Goal: Task Accomplishment & Management: Complete application form

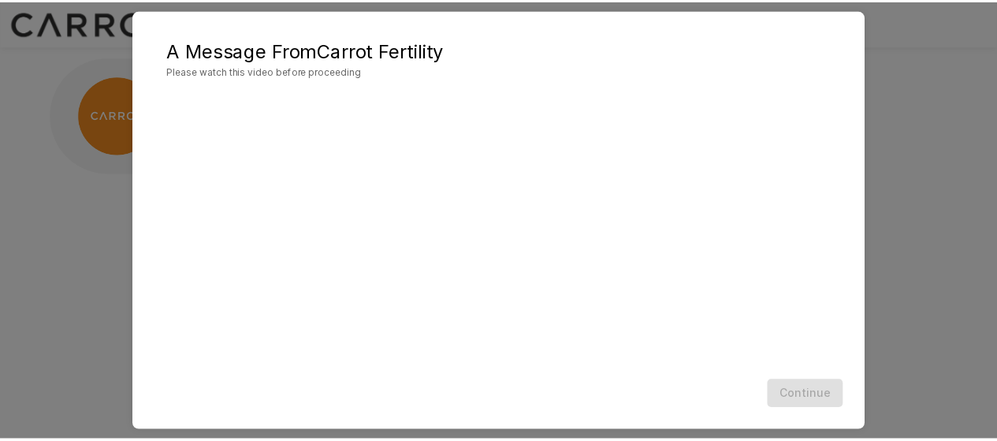
scroll to position [104, 0]
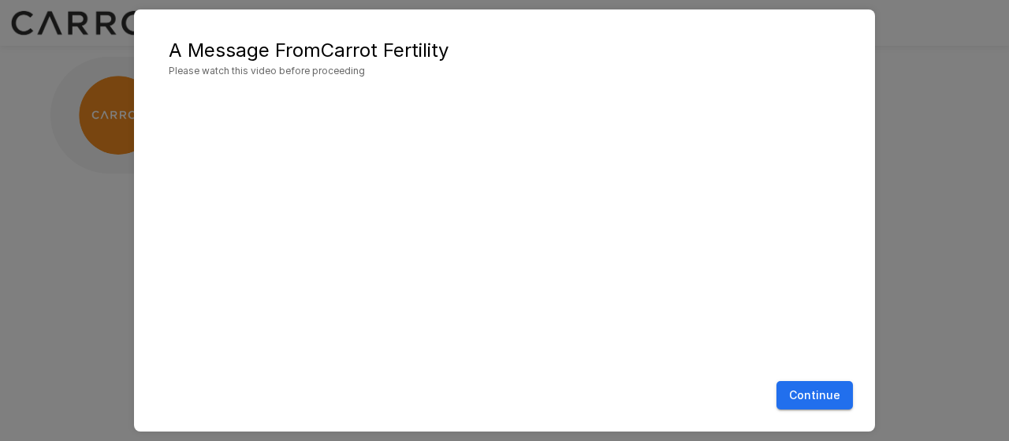
click at [817, 396] on button "Continue" at bounding box center [815, 395] width 76 height 29
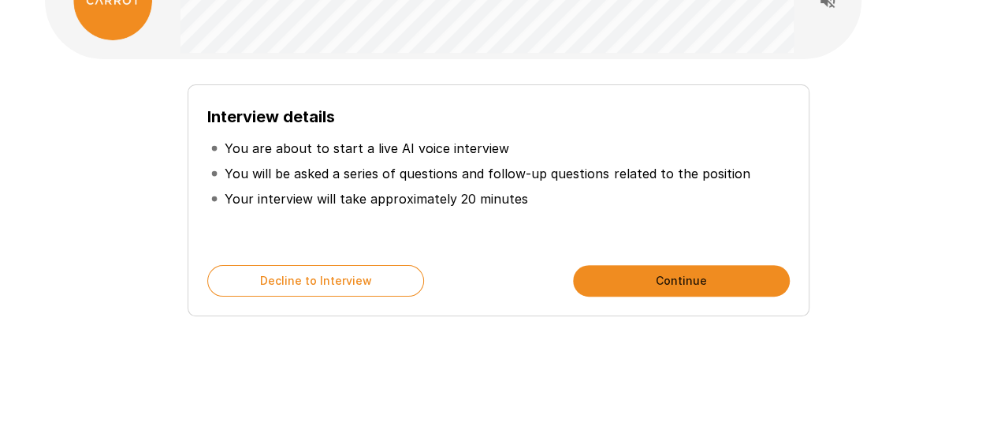
scroll to position [121, 0]
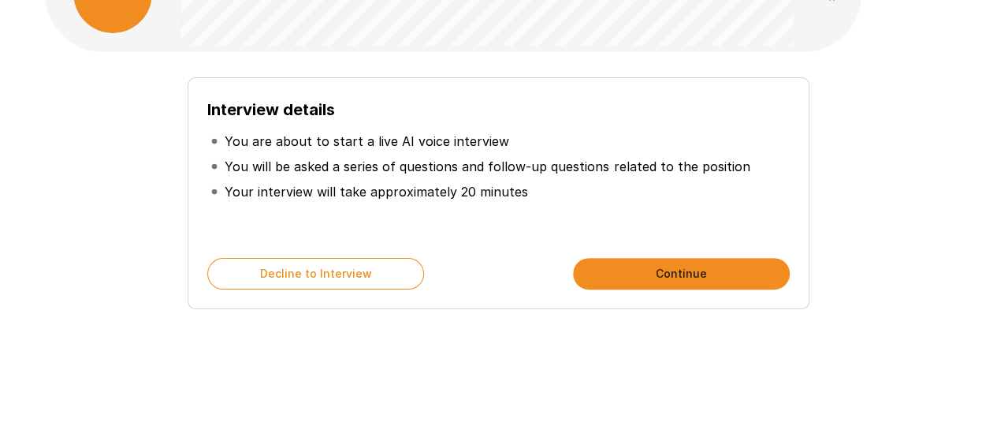
click at [670, 275] on button "Continue" at bounding box center [681, 274] width 217 height 32
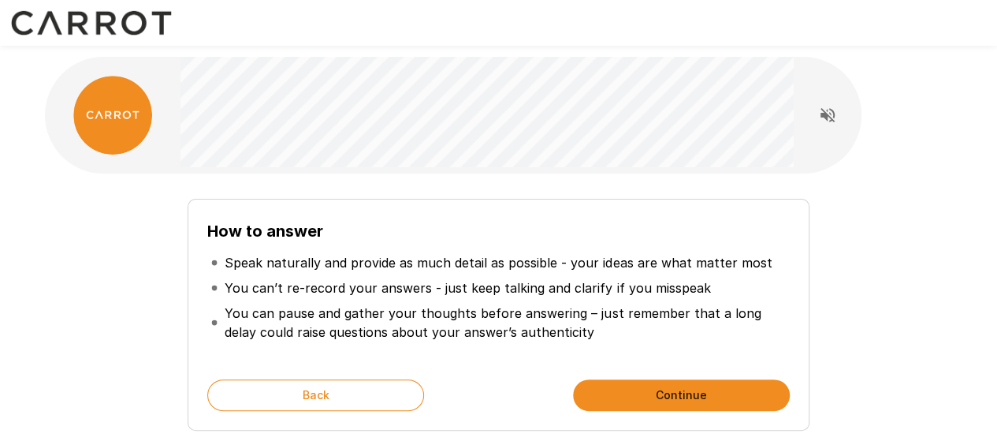
scroll to position [79, 0]
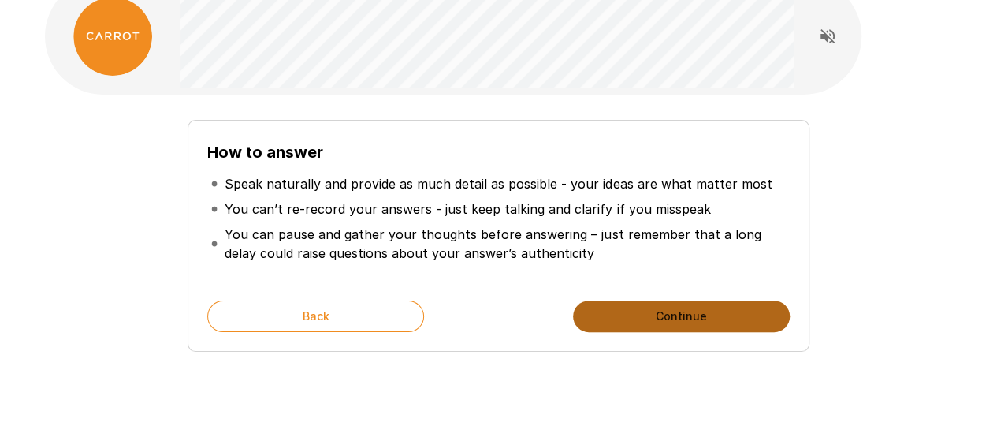
click at [650, 316] on button "Continue" at bounding box center [681, 316] width 217 height 32
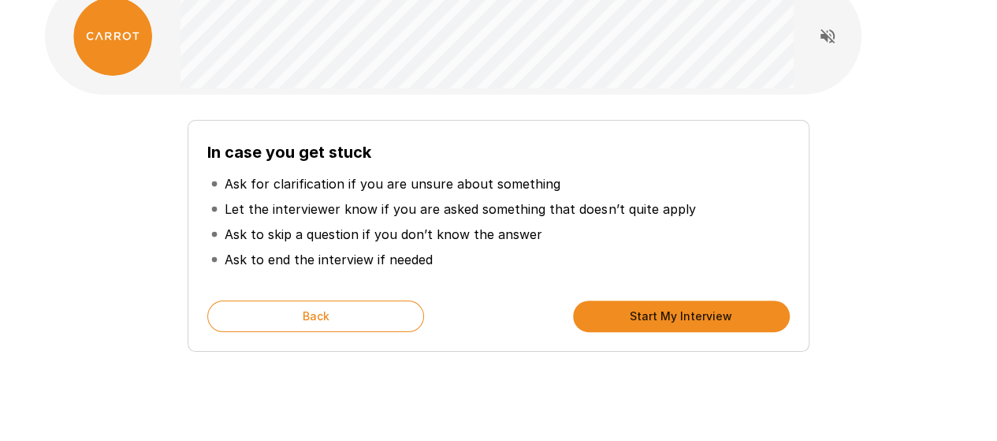
click at [623, 315] on button "Start My Interview" at bounding box center [681, 316] width 217 height 32
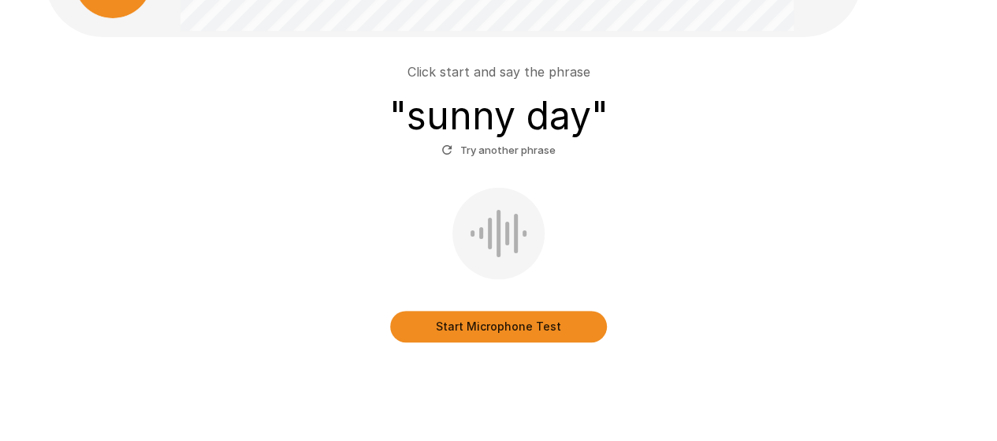
scroll to position [158, 0]
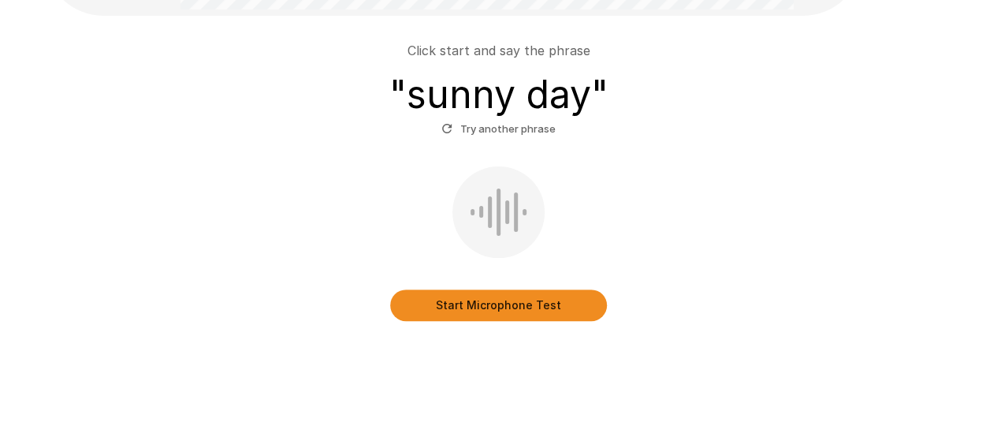
click at [436, 304] on button "Start Microphone Test" at bounding box center [498, 305] width 217 height 32
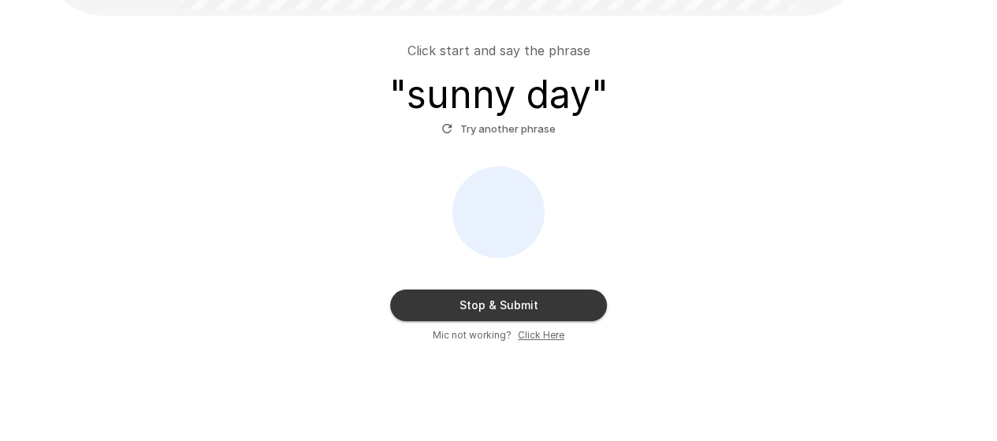
click at [417, 305] on button "Stop & Submit" at bounding box center [498, 305] width 217 height 32
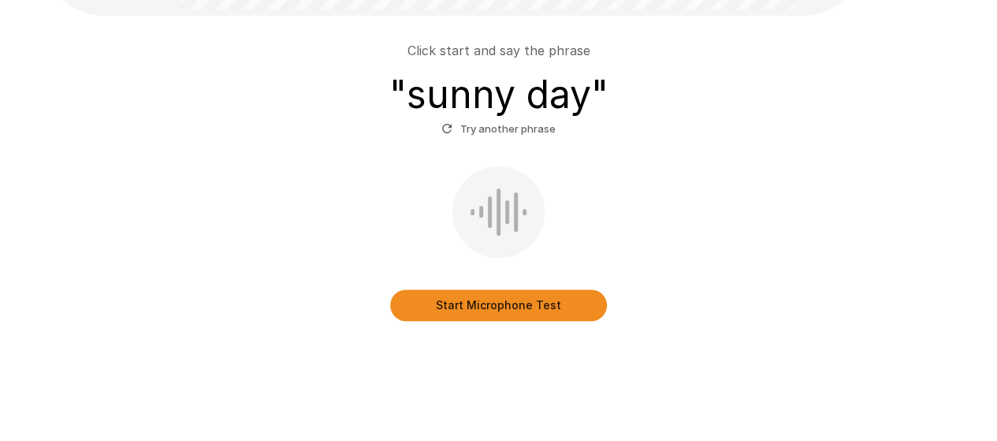
scroll to position [109, 0]
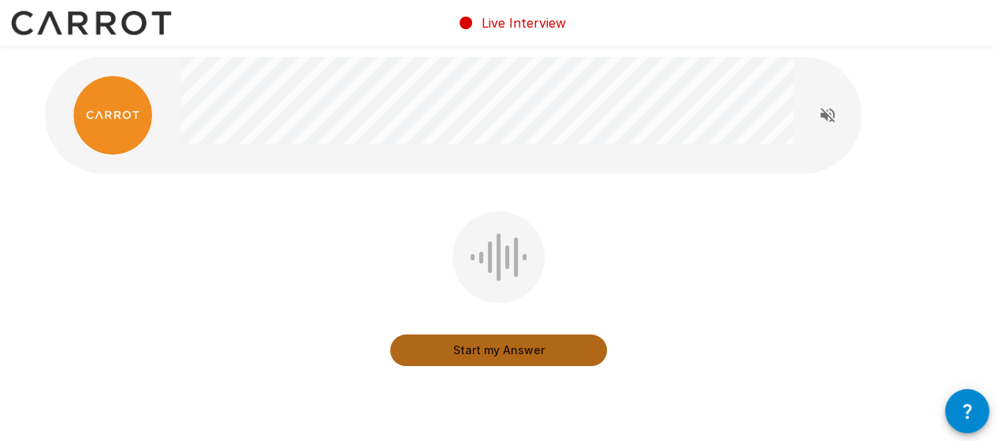
click at [461, 351] on button "Start my Answer" at bounding box center [498, 350] width 217 height 32
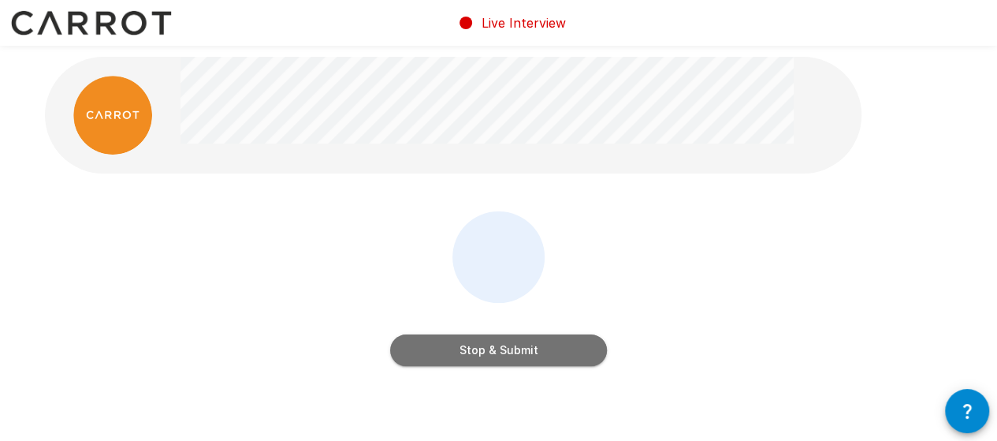
click at [465, 359] on button "Stop & Submit" at bounding box center [498, 350] width 217 height 32
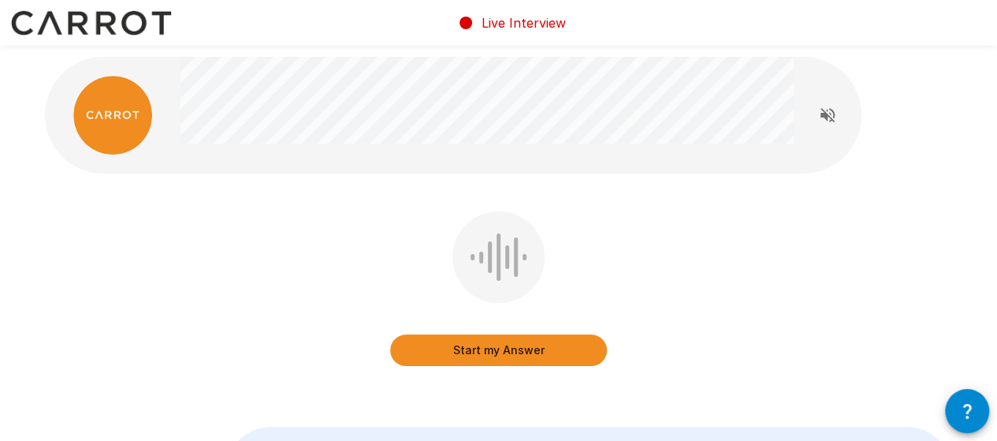
click at [476, 347] on button "Start my Answer" at bounding box center [498, 350] width 217 height 32
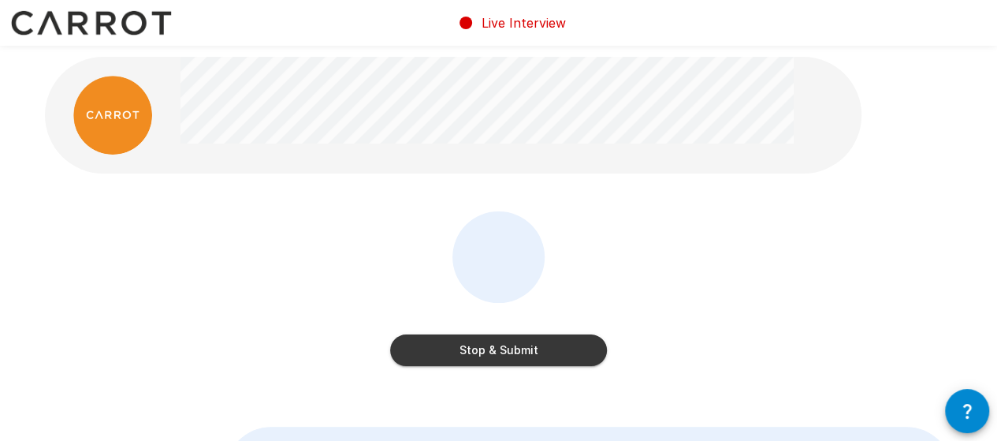
click at [454, 348] on button "Stop & Submit" at bounding box center [498, 350] width 217 height 32
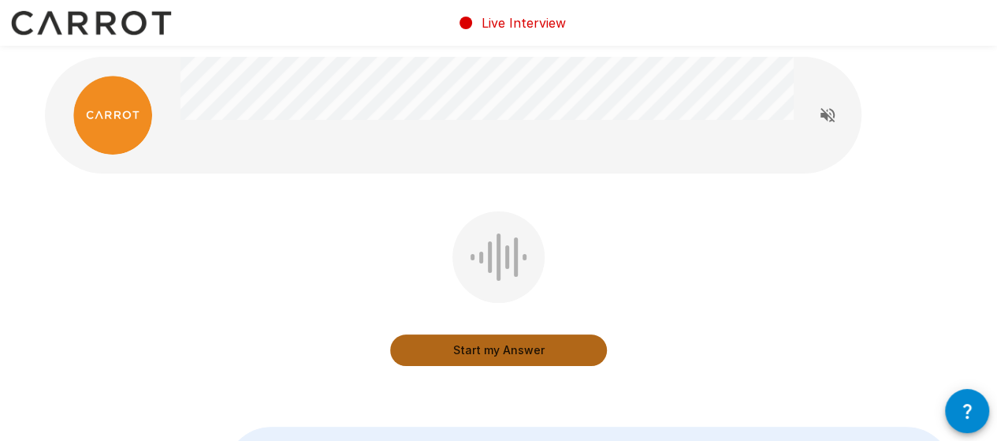
click at [480, 353] on button "Start my Answer" at bounding box center [498, 350] width 217 height 32
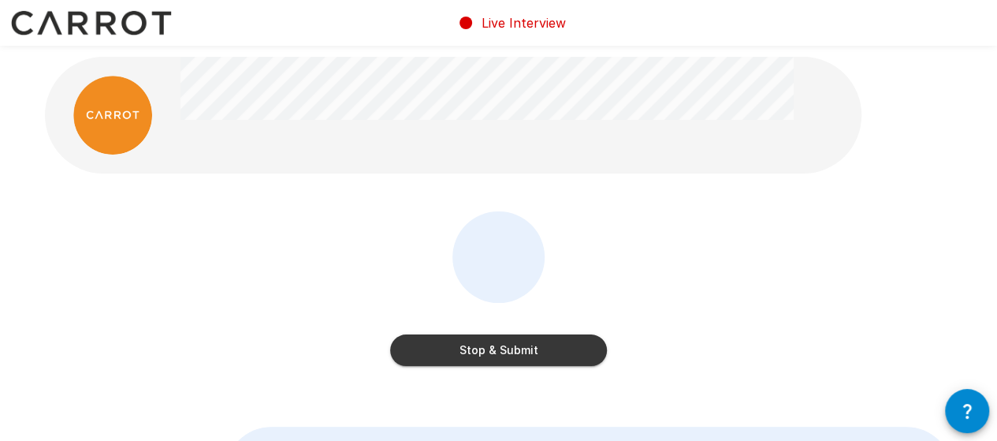
click at [445, 348] on button "Stop & Submit" at bounding box center [498, 350] width 217 height 32
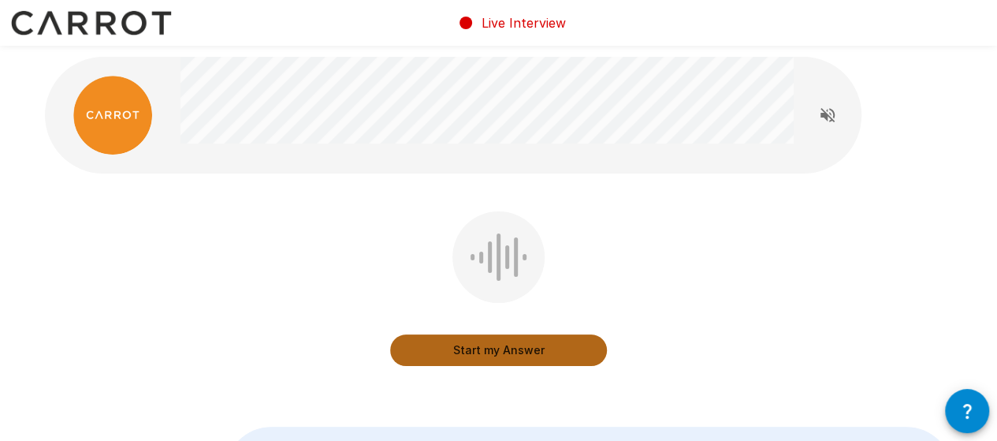
click at [440, 350] on button "Start my Answer" at bounding box center [498, 350] width 217 height 32
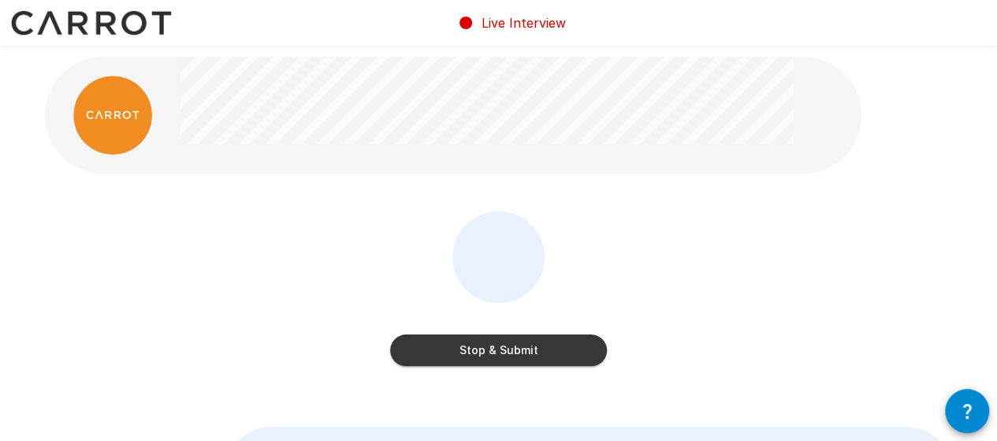
click at [493, 351] on button "Stop & Submit" at bounding box center [498, 350] width 217 height 32
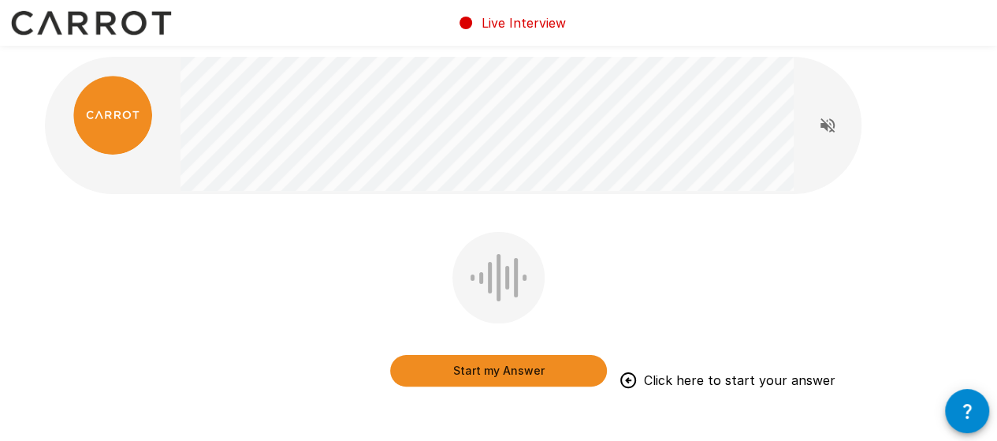
click at [501, 371] on button "Start my Answer" at bounding box center [498, 371] width 217 height 32
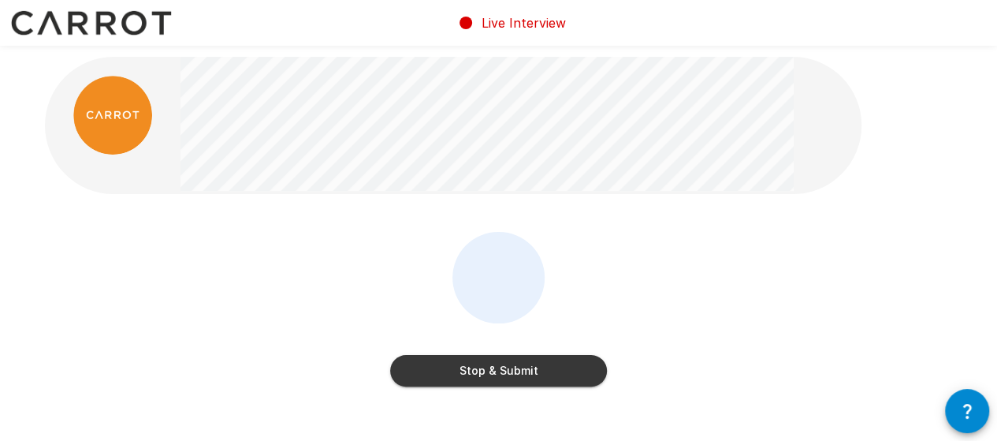
click at [427, 374] on button "Stop & Submit" at bounding box center [498, 371] width 217 height 32
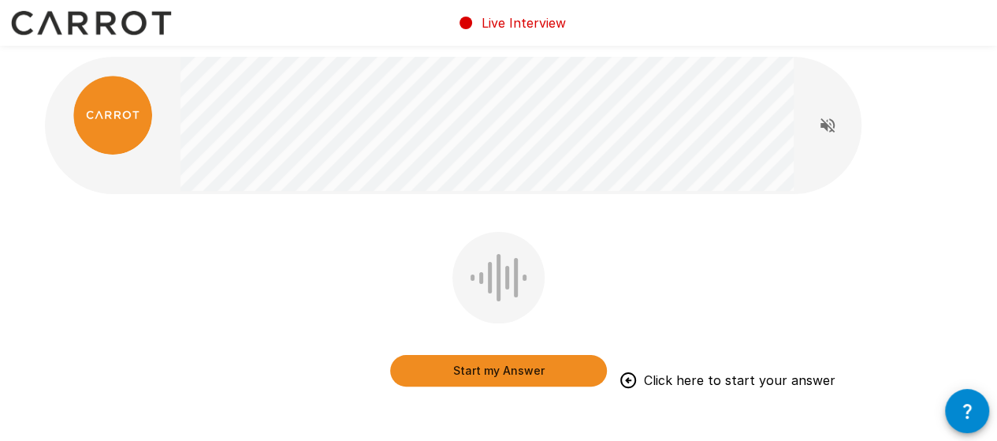
click at [441, 374] on button "Start my Answer" at bounding box center [498, 371] width 217 height 32
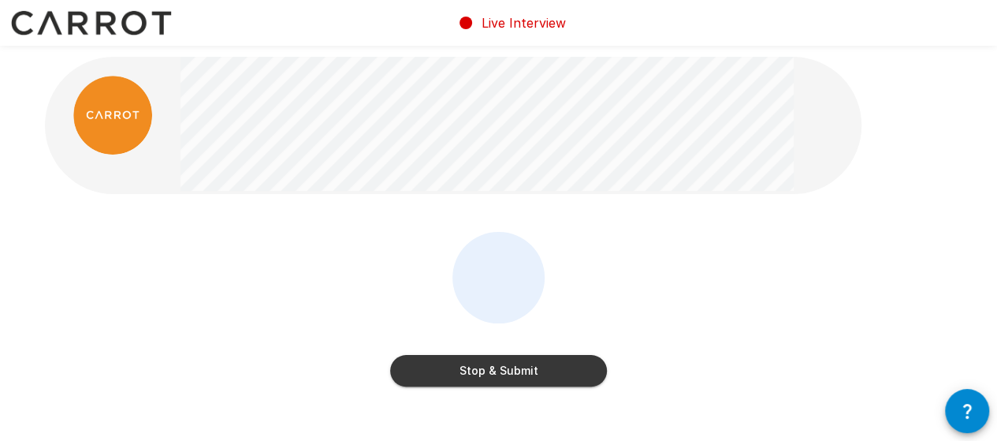
click at [494, 374] on button "Stop & Submit" at bounding box center [498, 371] width 217 height 32
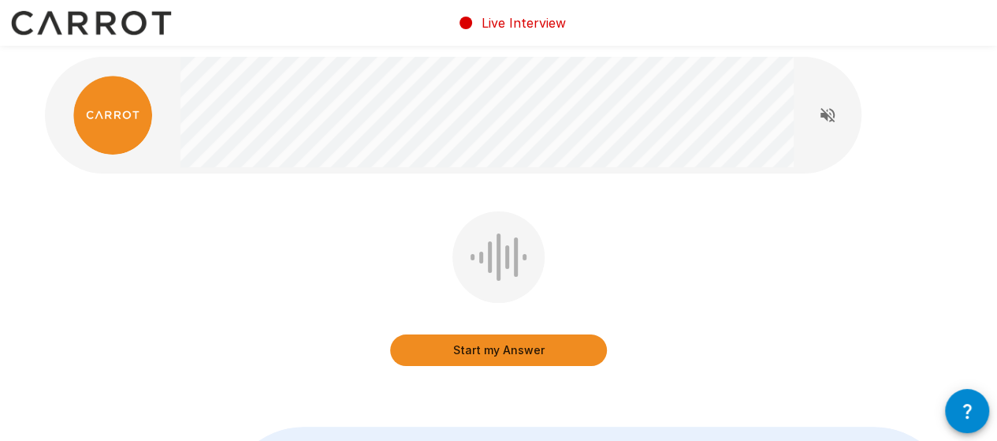
click at [485, 353] on button "Start my Answer" at bounding box center [498, 350] width 217 height 32
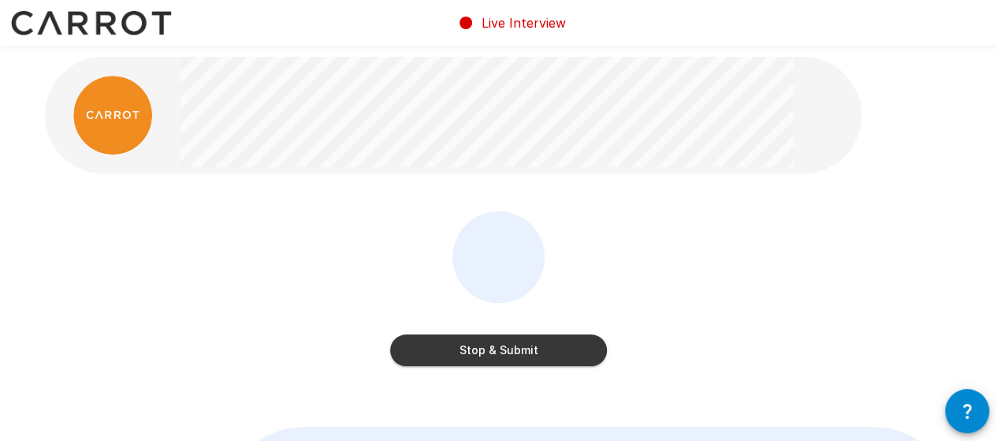
click at [475, 357] on button "Stop & Submit" at bounding box center [498, 350] width 217 height 32
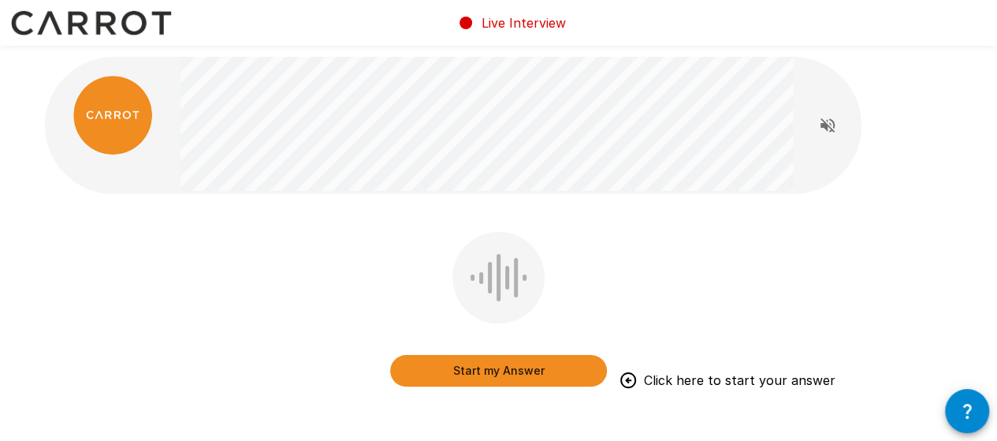
click at [497, 376] on button "Start my Answer" at bounding box center [498, 371] width 217 height 32
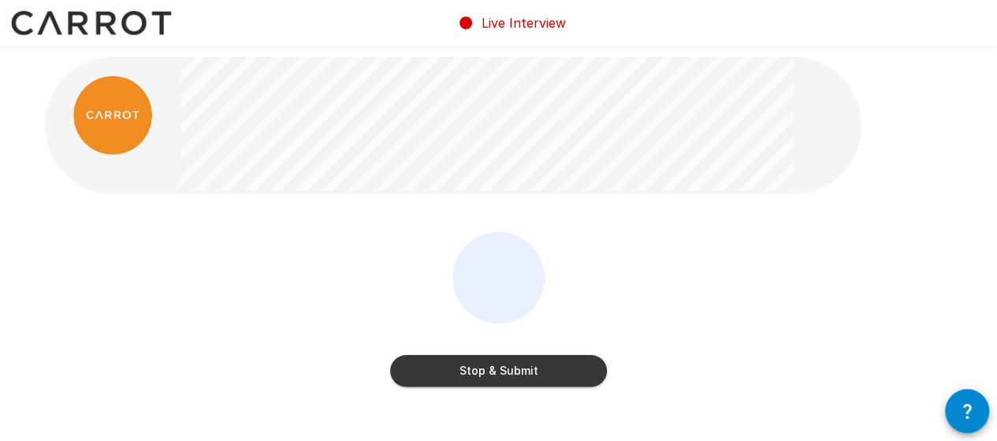
click at [417, 380] on button "Stop & Submit" at bounding box center [498, 371] width 217 height 32
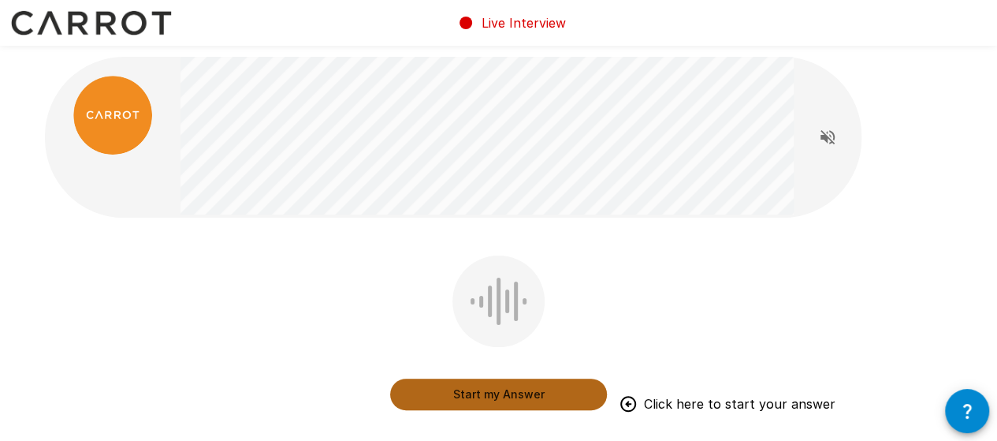
click at [467, 398] on button "Start my Answer" at bounding box center [498, 394] width 217 height 32
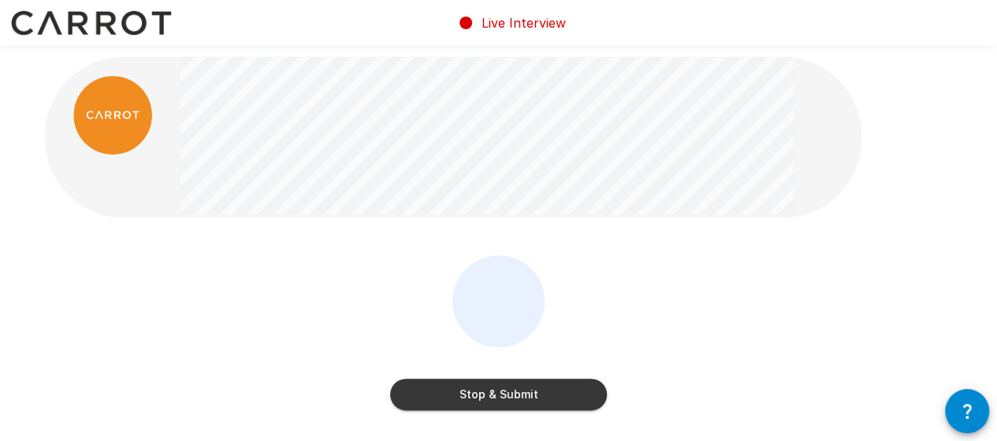
click at [525, 395] on button "Stop & Submit" at bounding box center [498, 394] width 217 height 32
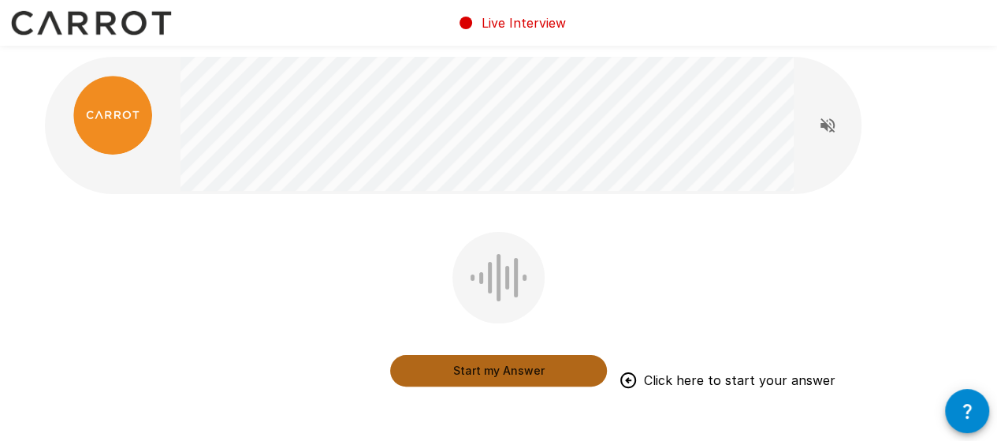
click at [494, 370] on button "Start my Answer" at bounding box center [498, 371] width 217 height 32
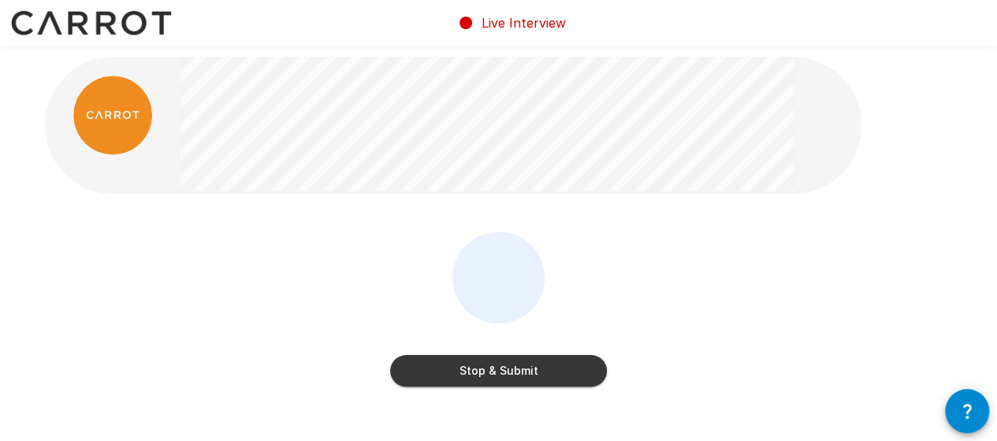
click at [447, 372] on button "Stop & Submit" at bounding box center [498, 371] width 217 height 32
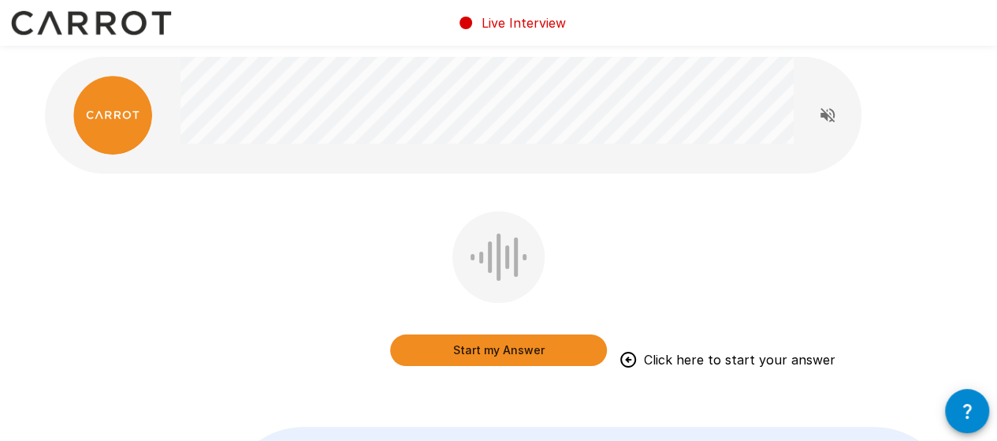
click at [490, 352] on button "Start my Answer" at bounding box center [498, 350] width 217 height 32
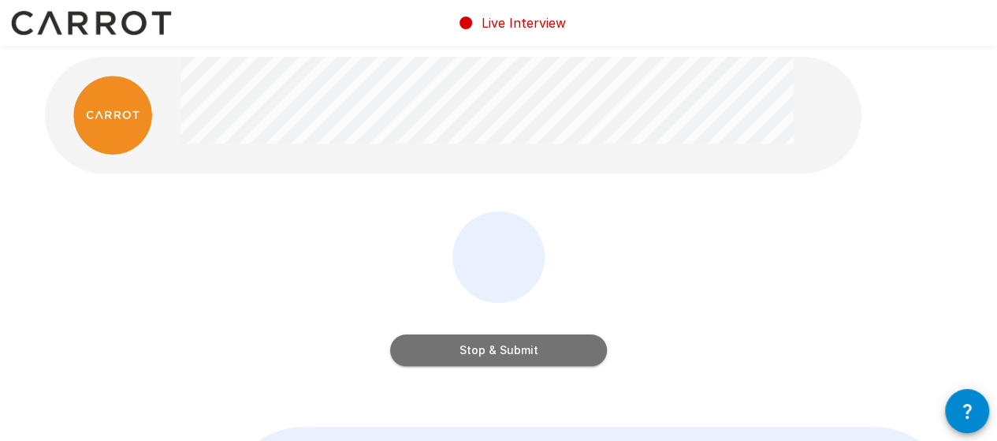
click at [449, 359] on button "Stop & Submit" at bounding box center [498, 350] width 217 height 32
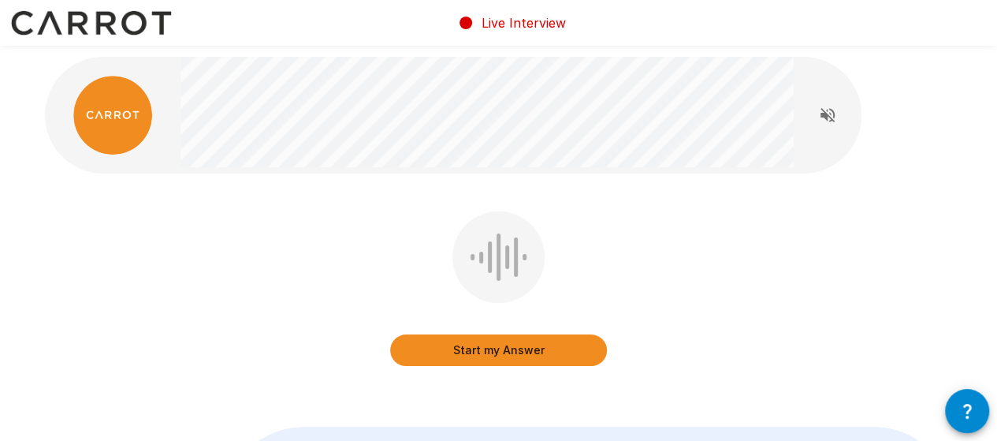
click at [479, 352] on button "Start my Answer" at bounding box center [498, 350] width 217 height 32
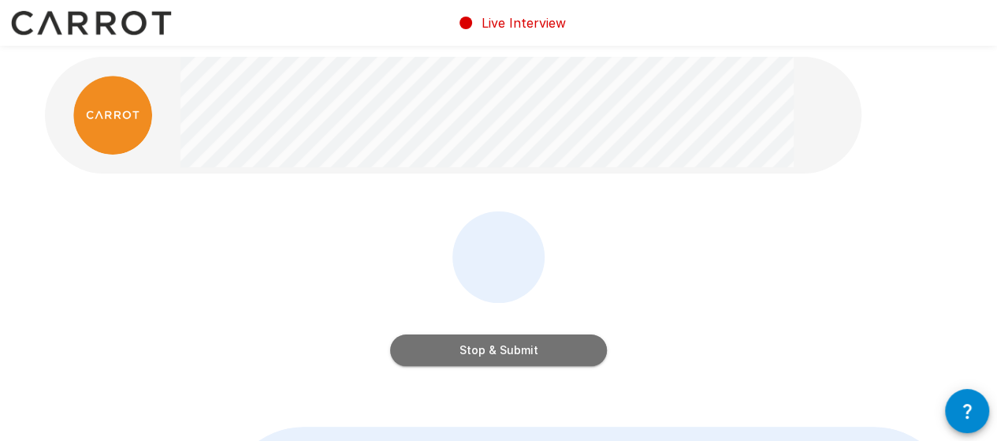
click at [511, 351] on button "Stop & Submit" at bounding box center [498, 350] width 217 height 32
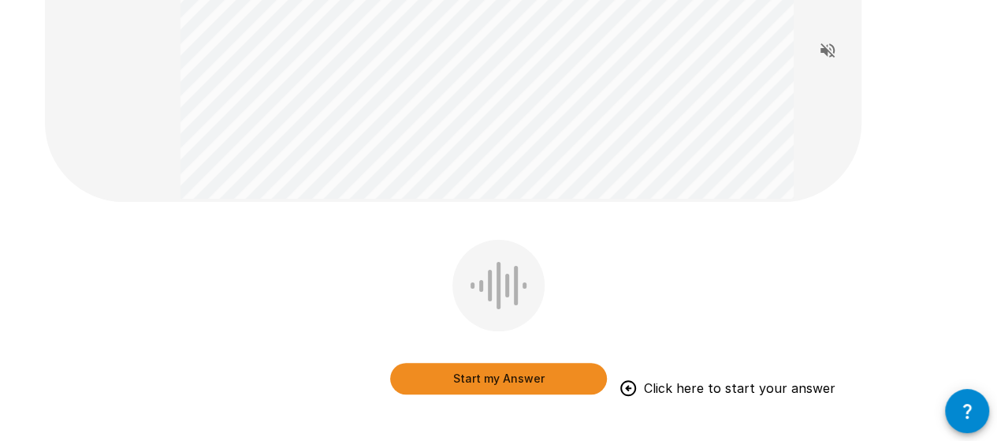
scroll to position [237, 0]
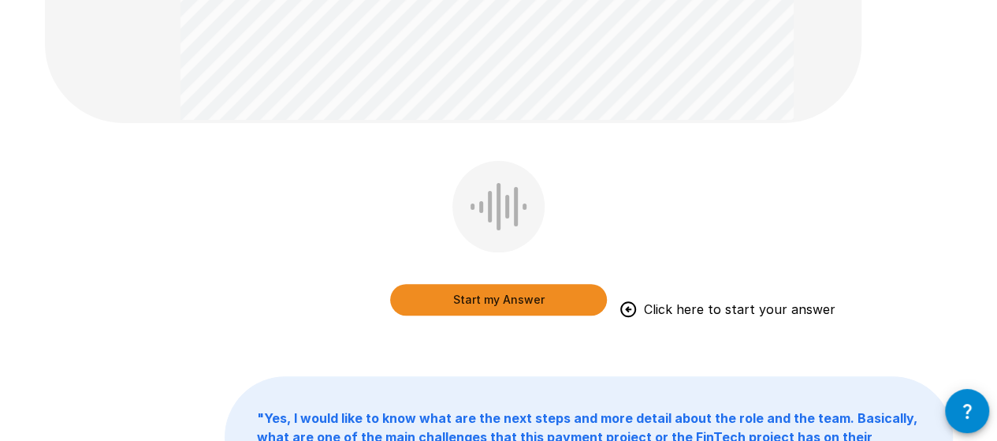
click at [473, 303] on button "Start my Answer" at bounding box center [498, 300] width 217 height 32
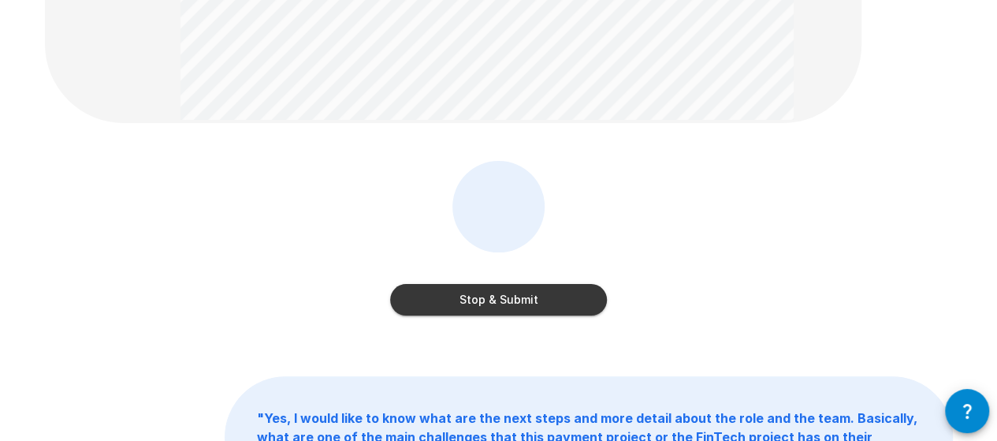
click at [501, 299] on button "Stop & Submit" at bounding box center [498, 300] width 217 height 32
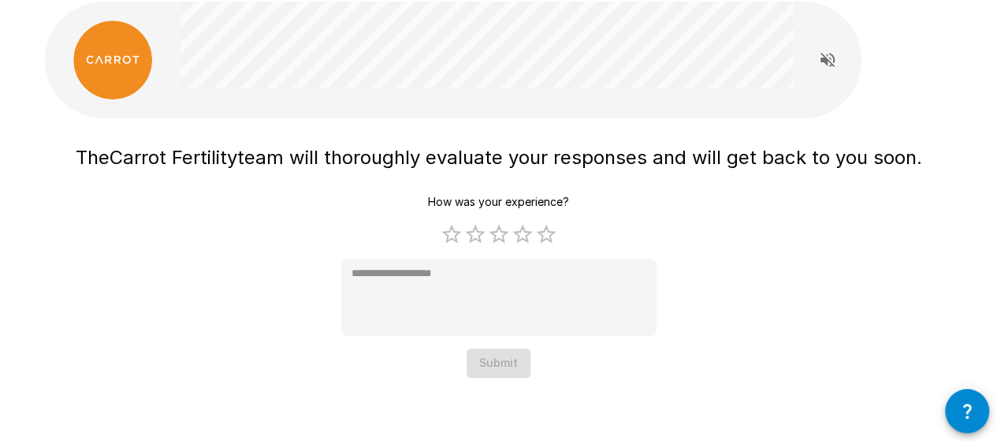
scroll to position [55, 0]
click at [547, 238] on label "5 Stars" at bounding box center [547, 234] width 24 height 24
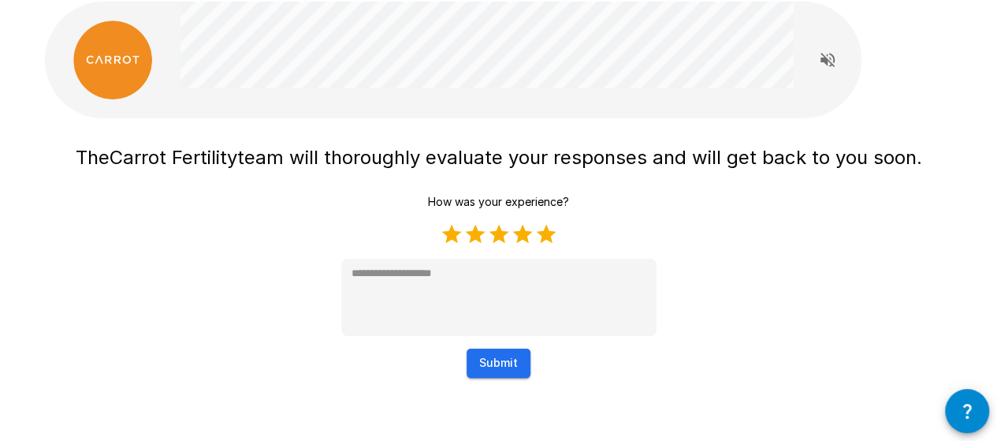
type textarea "*"
click at [510, 371] on button "Submit" at bounding box center [499, 362] width 64 height 29
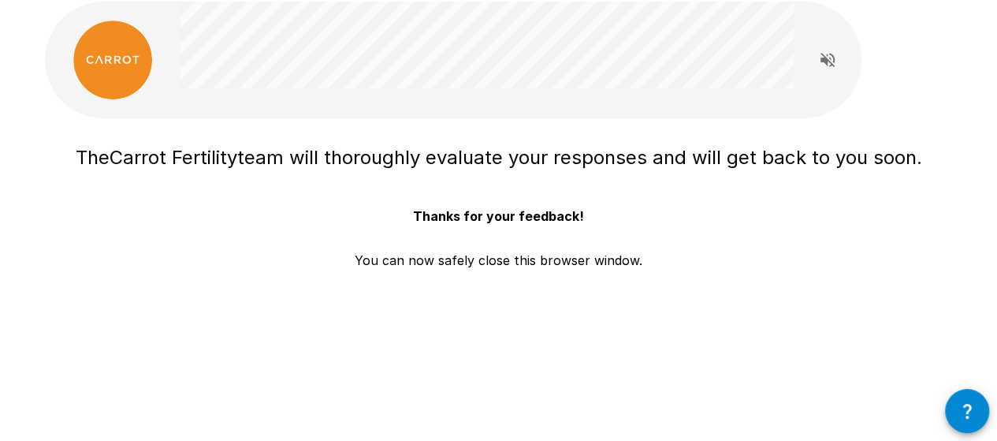
scroll to position [0, 0]
